Goal: Information Seeking & Learning: Learn about a topic

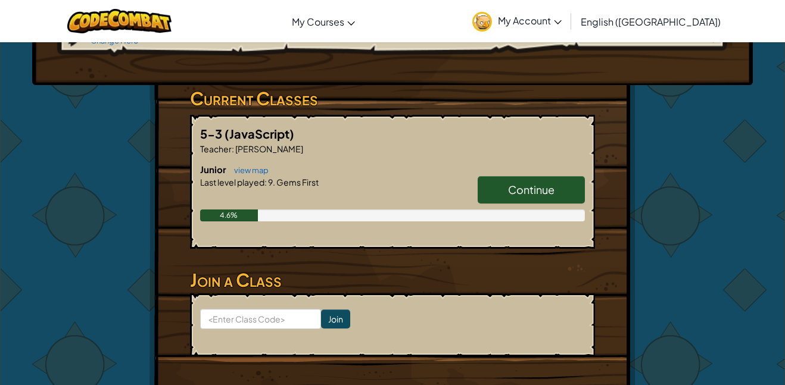
scroll to position [204, 0]
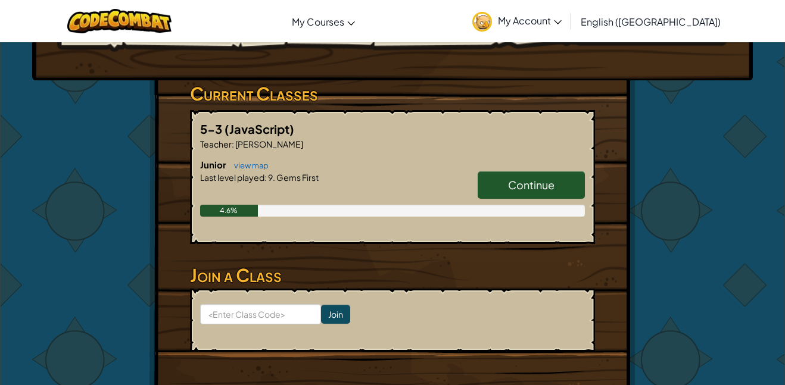
click at [511, 178] on span "Continue" at bounding box center [531, 185] width 46 height 14
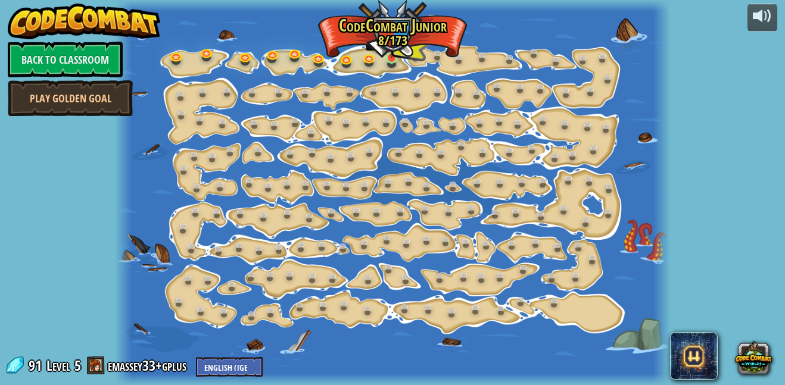
click at [390, 55] on img at bounding box center [391, 43] width 13 height 29
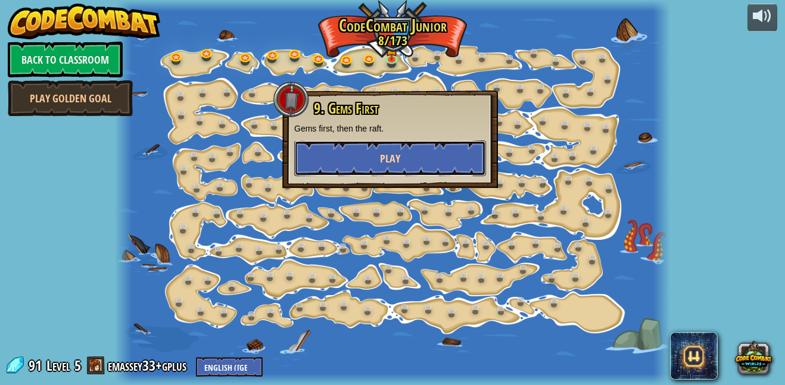
click at [415, 147] on button "Play" at bounding box center [390, 159] width 192 height 36
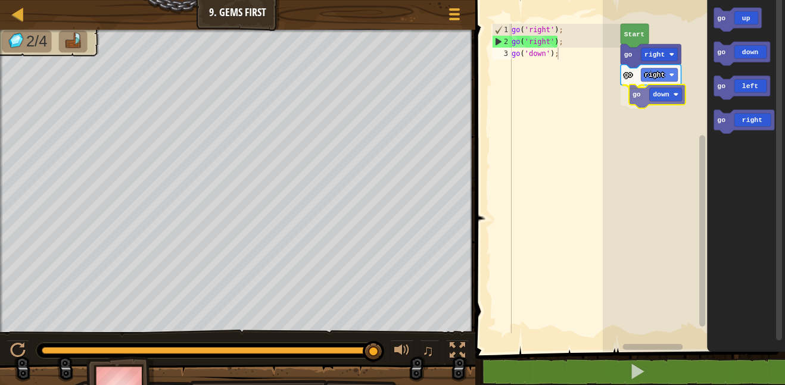
click at [659, 89] on div "go right go down go right Start go up go down go left go right go down" at bounding box center [694, 173] width 182 height 358
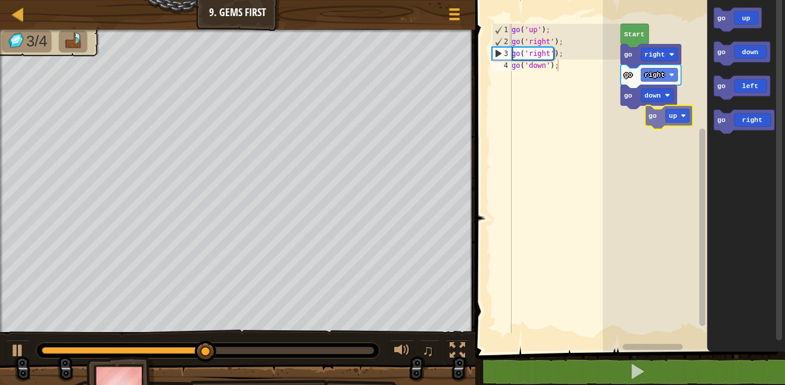
click at [668, 124] on div "go right go down go right Start go up go down go left go right go up" at bounding box center [694, 173] width 182 height 358
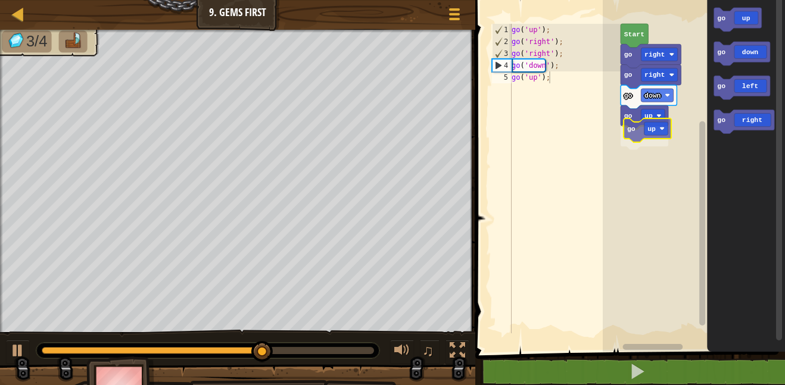
click at [640, 137] on div "go down go up go up go right go right Start go up go down go left go right go up" at bounding box center [694, 173] width 182 height 358
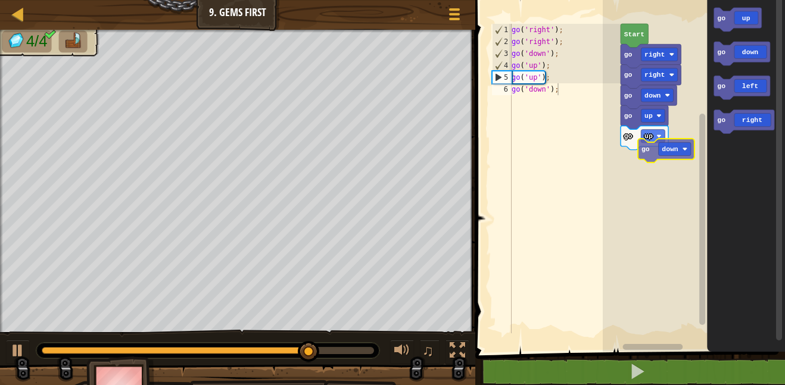
click at [661, 142] on div "go down go up go up go right go right Start go up go down go left go right go d…" at bounding box center [694, 173] width 182 height 358
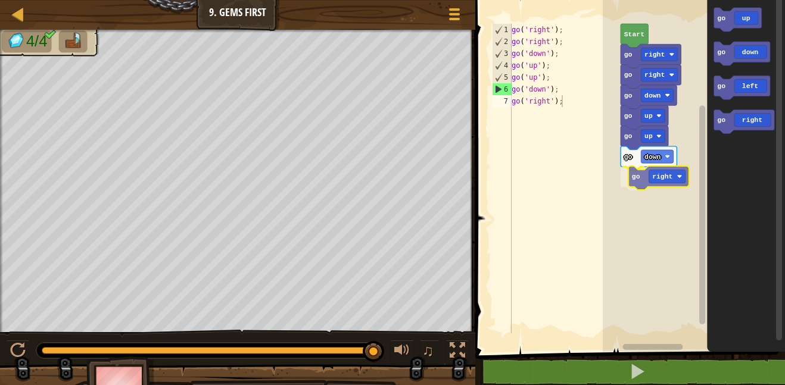
click at [662, 171] on div "go down go right go up go up go down go right go right Start go up go down go l…" at bounding box center [694, 173] width 182 height 358
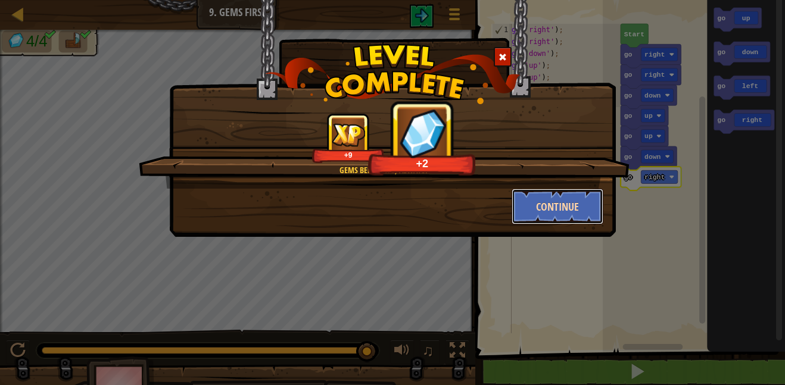
click at [589, 216] on button "Continue" at bounding box center [558, 207] width 92 height 36
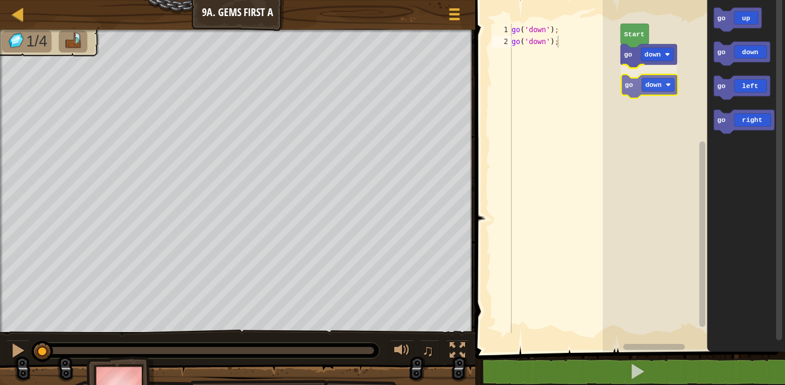
click at [655, 90] on div "go down go down Start go up go down go left go right go down" at bounding box center [694, 173] width 182 height 358
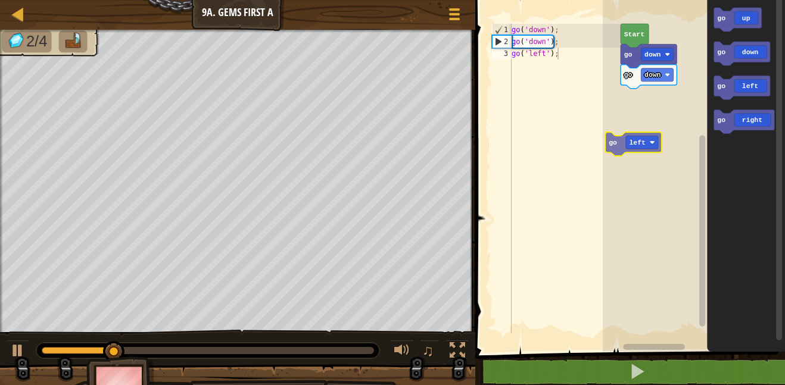
click at [624, 135] on div "go down go down Start go up go down go left go right go left" at bounding box center [694, 173] width 182 height 358
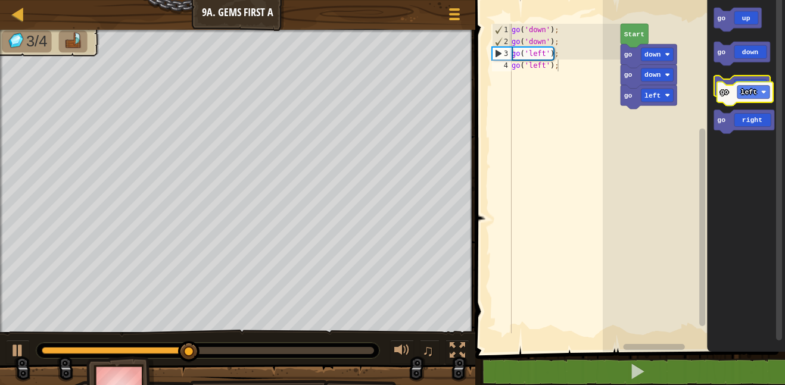
click at [753, 98] on g "go up go down go left go right" at bounding box center [744, 71] width 61 height 126
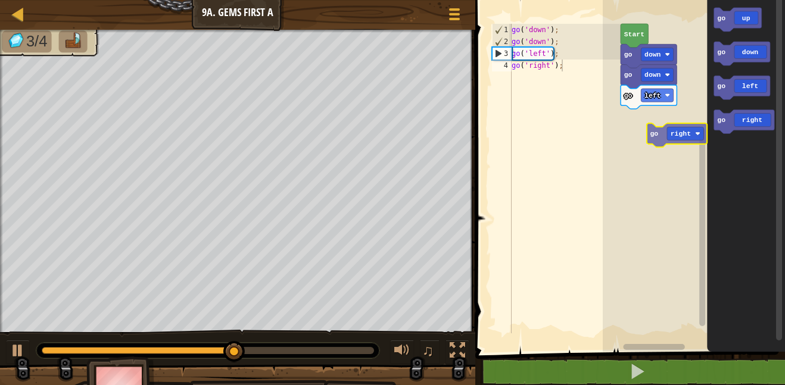
click at [664, 128] on div "go left go down go down Start go up go down go left go right go right" at bounding box center [694, 173] width 182 height 358
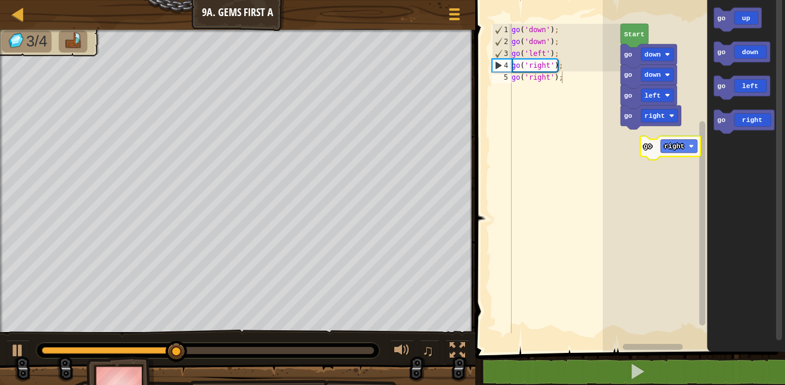
click at [650, 143] on div "go right go left go down go down Start go up go down go left go right go right" at bounding box center [694, 173] width 182 height 358
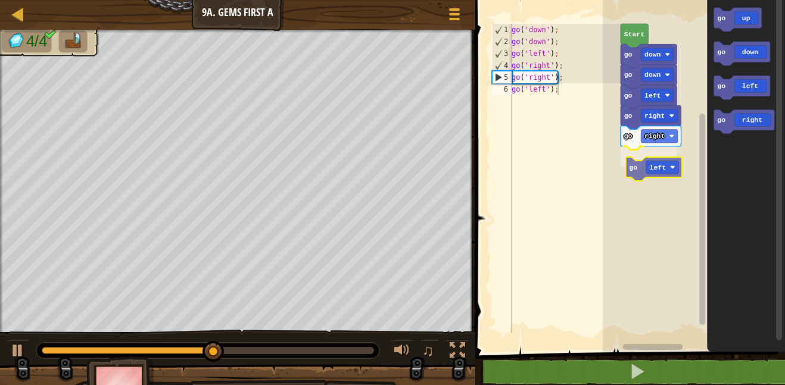
click at [655, 175] on div "go right go right go left go left go down go down Start go up go down go left g…" at bounding box center [694, 173] width 182 height 358
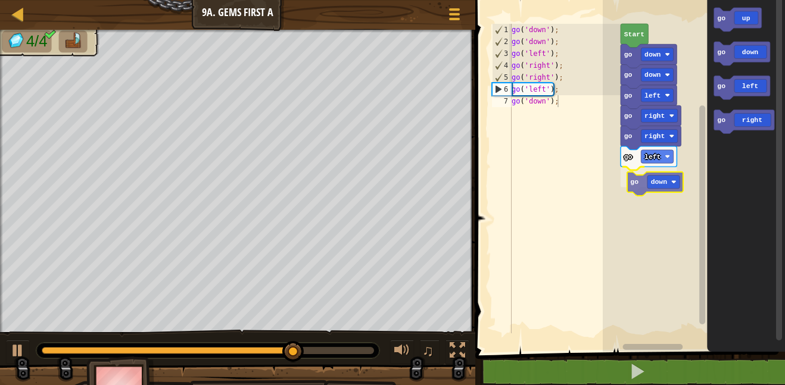
click at [654, 184] on div "go right go right go left go down go left go down go down Start go up go down g…" at bounding box center [694, 173] width 182 height 358
